Goal: Submit feedback/report problem

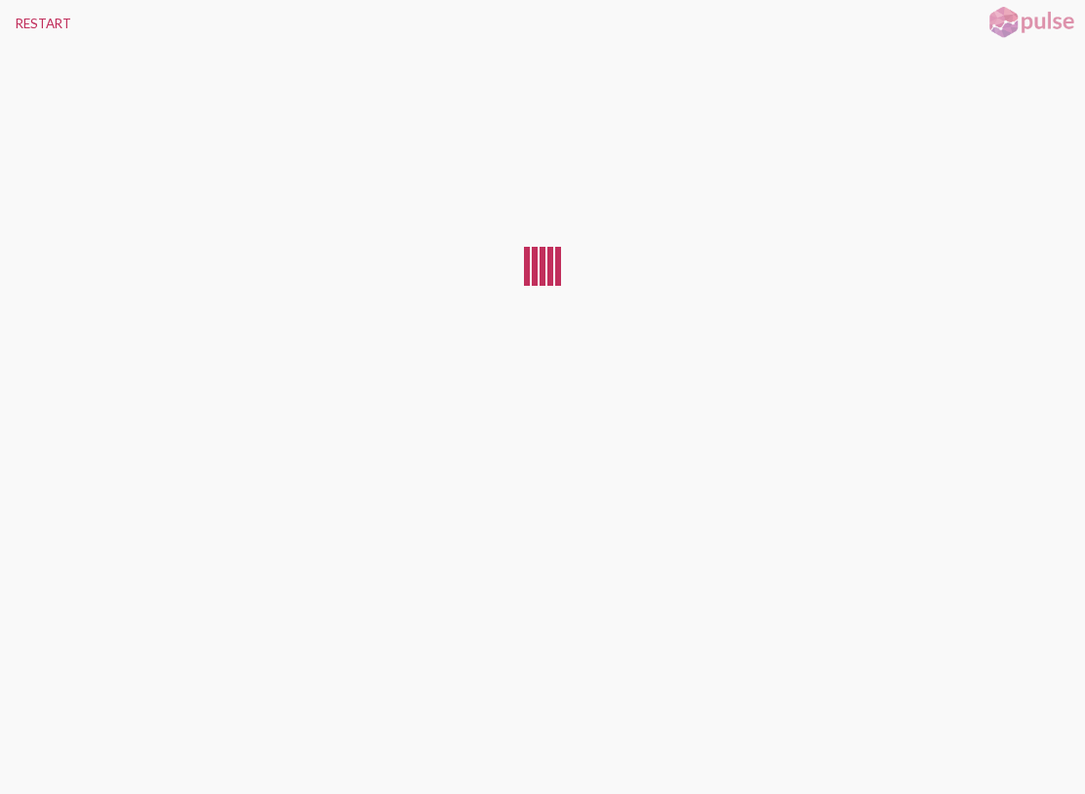
click at [60, 16] on button "RESTART" at bounding box center [43, 23] width 87 height 47
click at [56, 16] on button "RESTART" at bounding box center [43, 23] width 87 height 47
click at [58, 16] on button "RESTART" at bounding box center [43, 23] width 87 height 47
click at [883, 560] on div at bounding box center [542, 412] width 1085 height 731
click at [1074, 411] on div at bounding box center [542, 412] width 1085 height 731
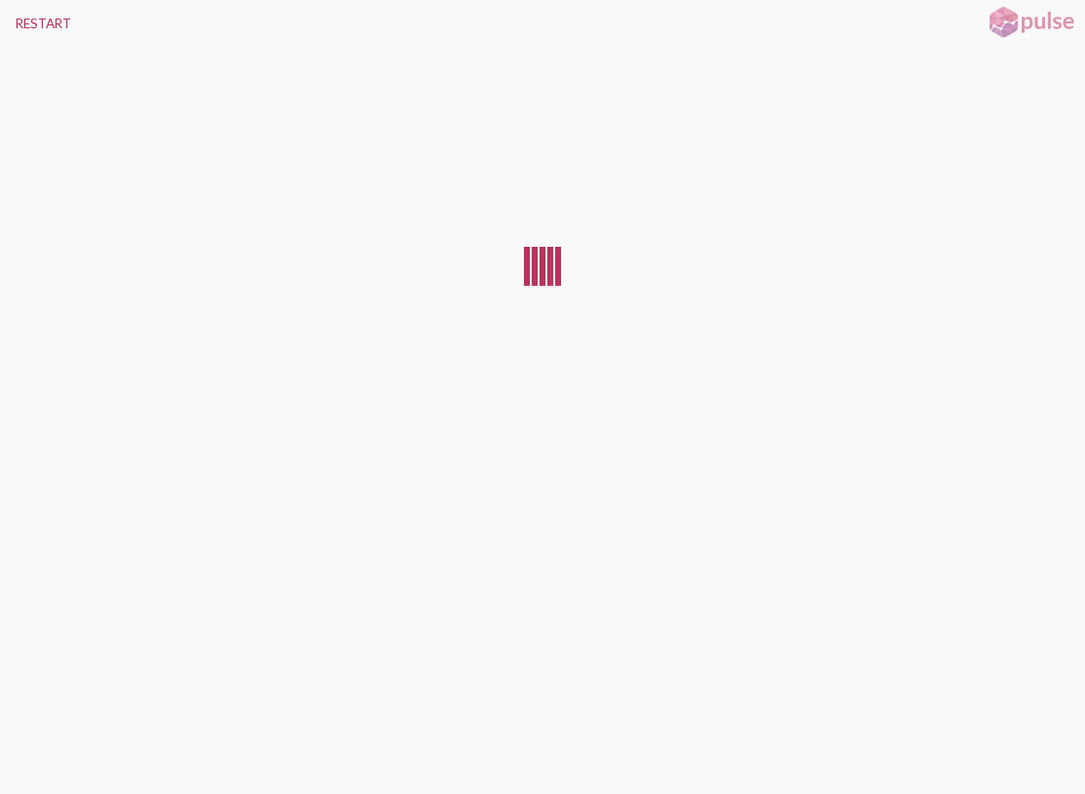
click at [49, 27] on button "RESTART" at bounding box center [43, 23] width 87 height 47
